Goal: Check status

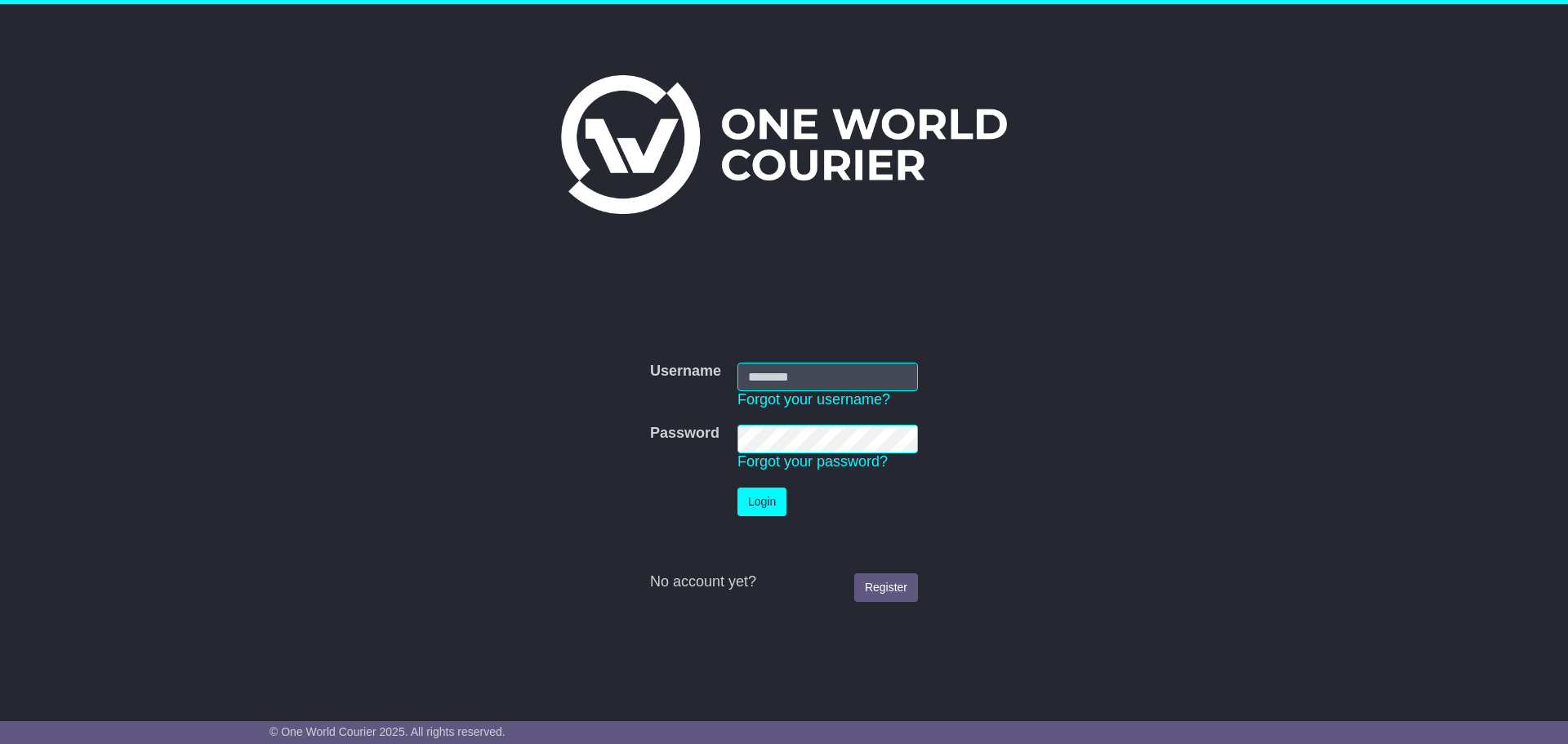
type input "**********"
click at [764, 498] on button "Login" at bounding box center [762, 501] width 49 height 28
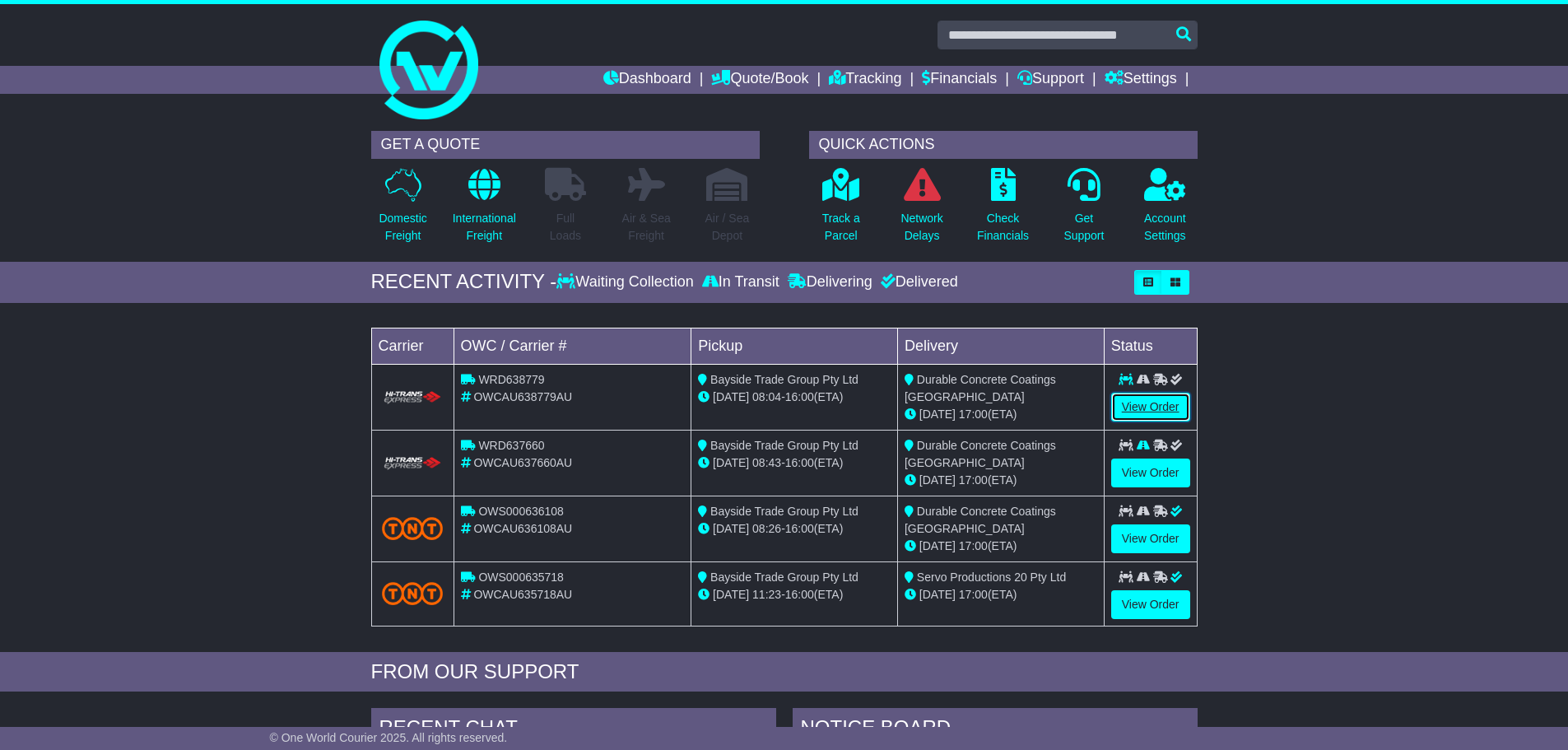
drag, startPoint x: 1138, startPoint y: 402, endPoint x: 1136, endPoint y: 411, distance: 9.2
click at [1138, 403] on link "View Order" at bounding box center [1150, 407] width 79 height 29
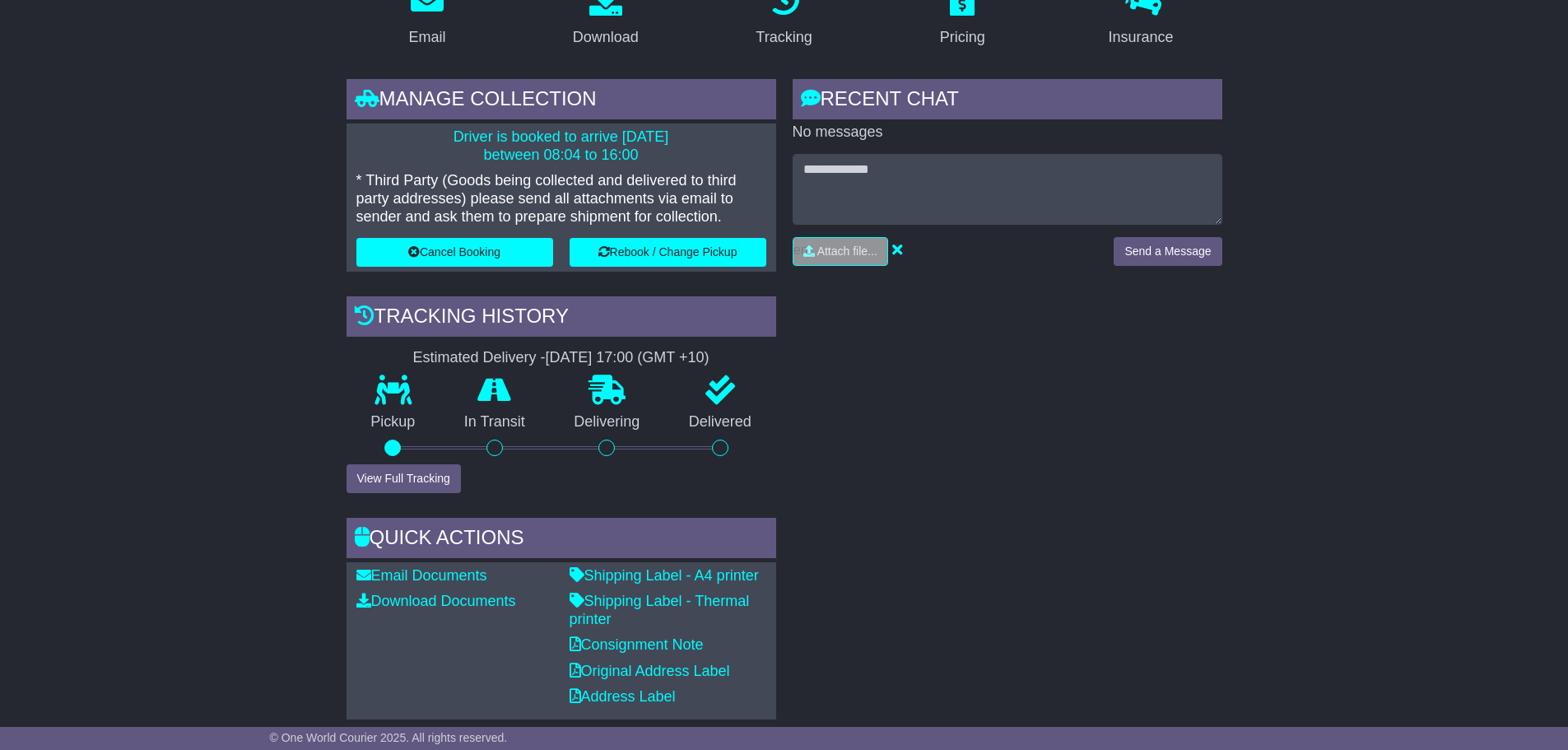
scroll to position [329, 0]
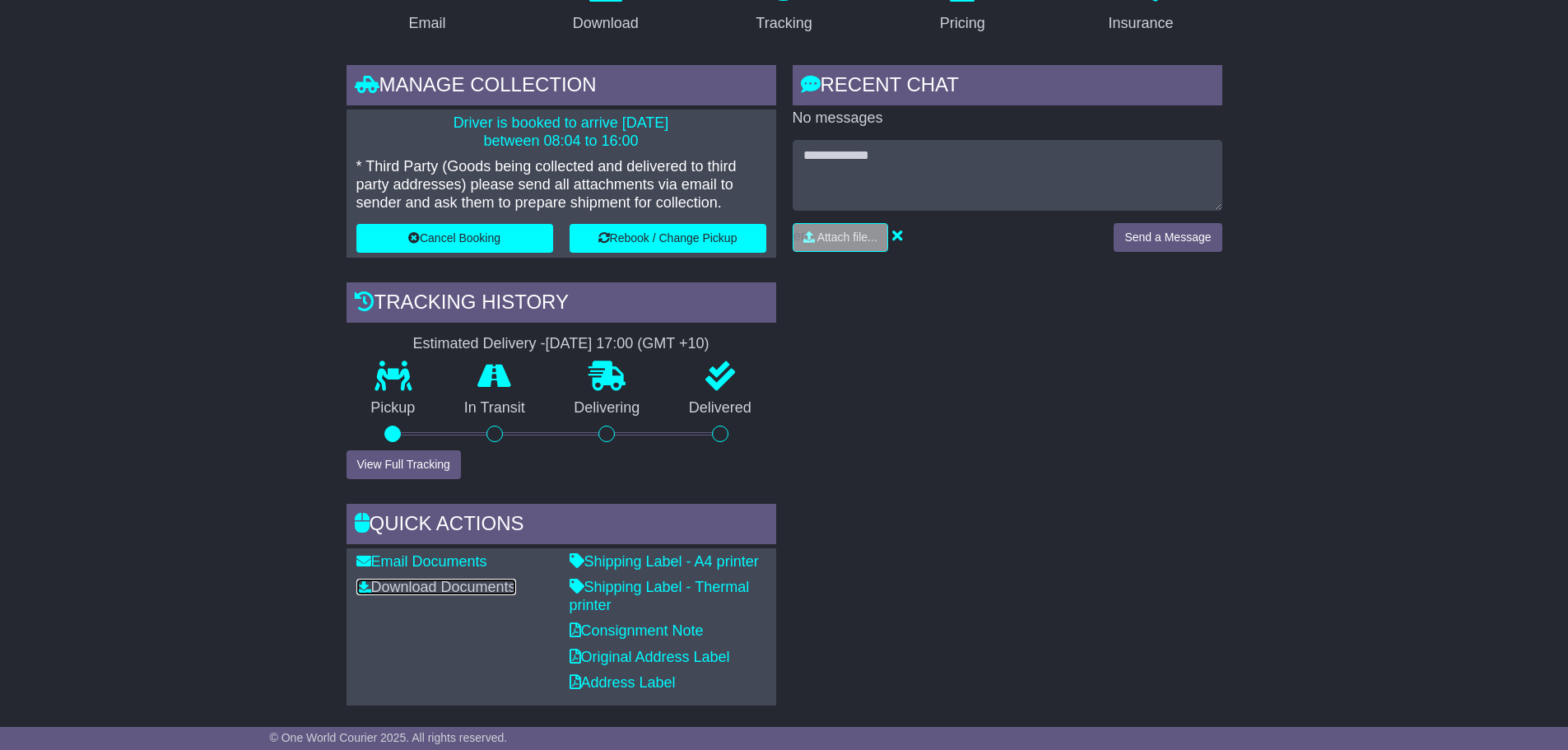
click at [502, 591] on link "Download Documents" at bounding box center [436, 587] width 159 height 16
